Goal: Task Accomplishment & Management: Manage account settings

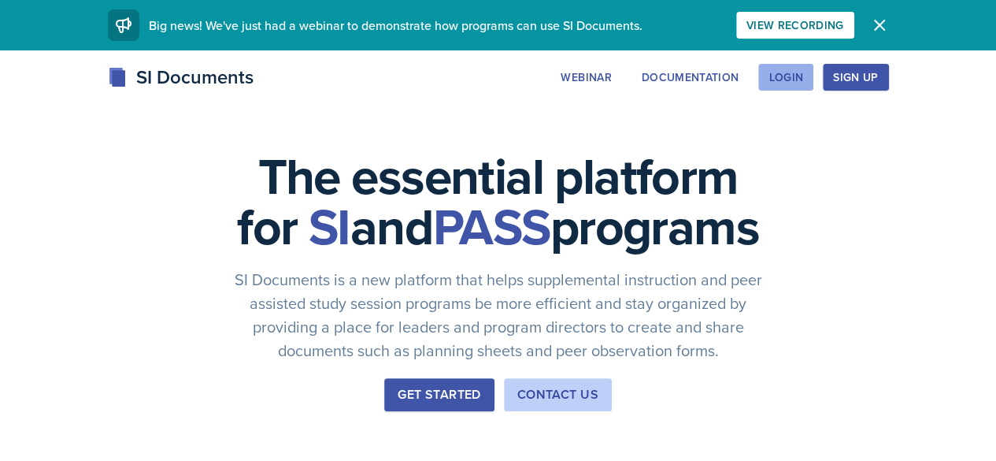
click at [813, 66] on button "Login" at bounding box center [785, 77] width 55 height 27
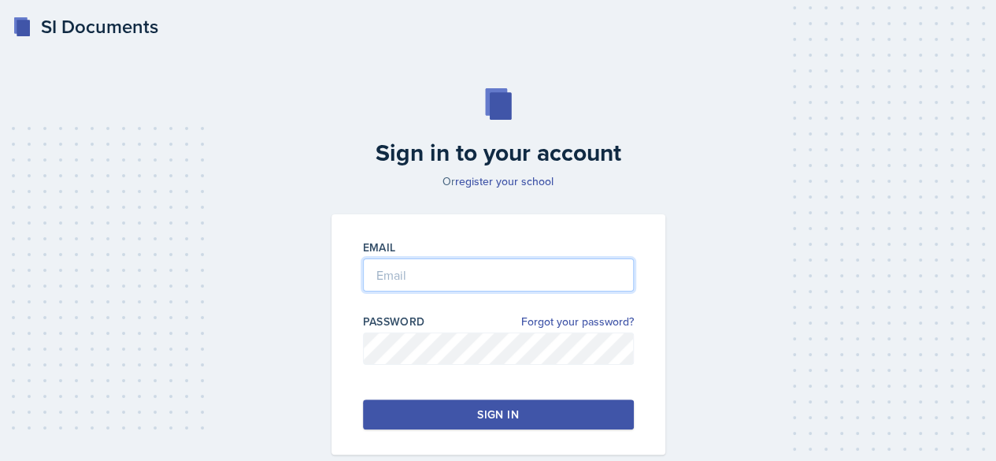
click at [408, 281] on input "email" at bounding box center [498, 274] width 271 height 33
type input "[EMAIL_ADDRESS][DOMAIN_NAME]"
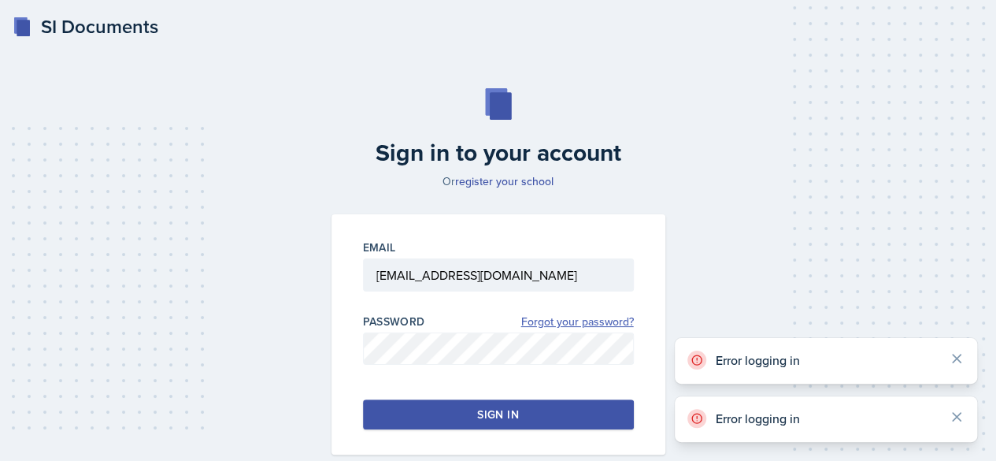
click at [556, 314] on link "Forgot your password?" at bounding box center [577, 321] width 113 height 17
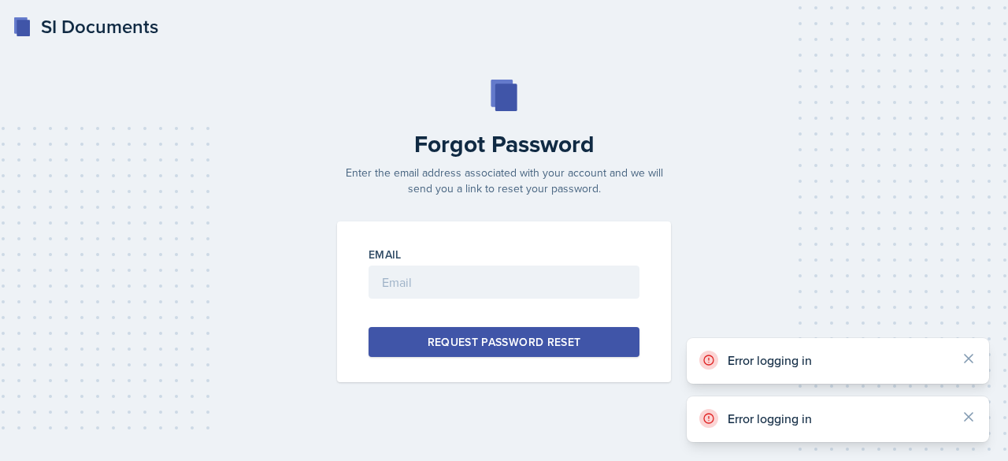
click at [513, 246] on div "Email Request Password Reset" at bounding box center [504, 301] width 334 height 161
click at [523, 283] on input "email" at bounding box center [503, 281] width 271 height 33
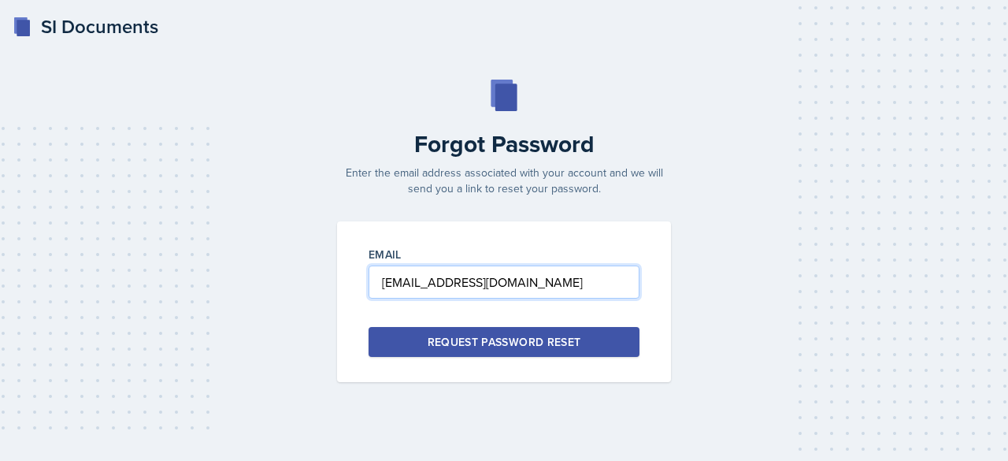
type input "[EMAIL_ADDRESS][DOMAIN_NAME]"
click at [524, 291] on input "[EMAIL_ADDRESS][DOMAIN_NAME]" at bounding box center [503, 281] width 271 height 33
click at [520, 334] on div "Request Password Reset" at bounding box center [505, 342] width 154 height 16
click at [453, 332] on button "Request Password Reset" at bounding box center [503, 342] width 271 height 30
